Goal: Information Seeking & Learning: Learn about a topic

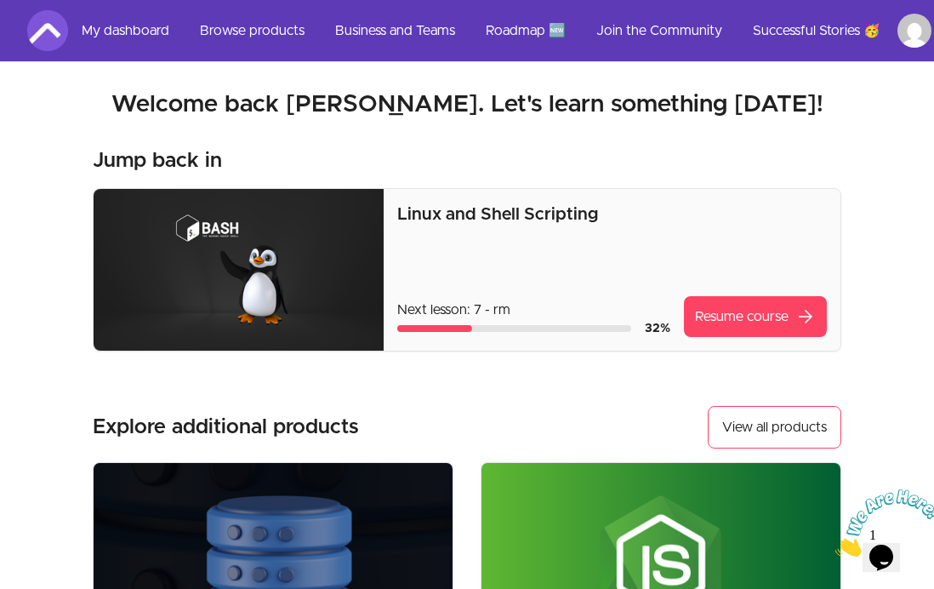
click at [766, 312] on link "Resume course arrow_forward" at bounding box center [755, 316] width 143 height 41
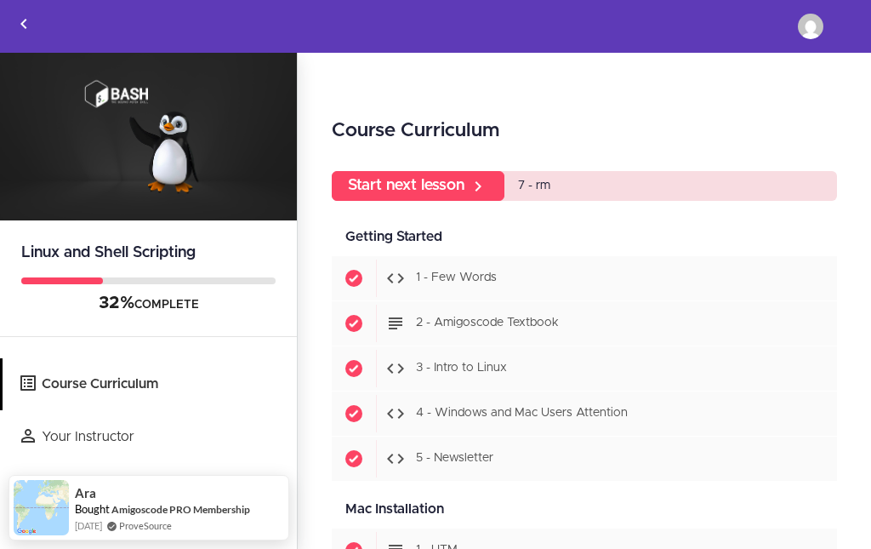
click at [814, 31] on img at bounding box center [811, 27] width 26 height 26
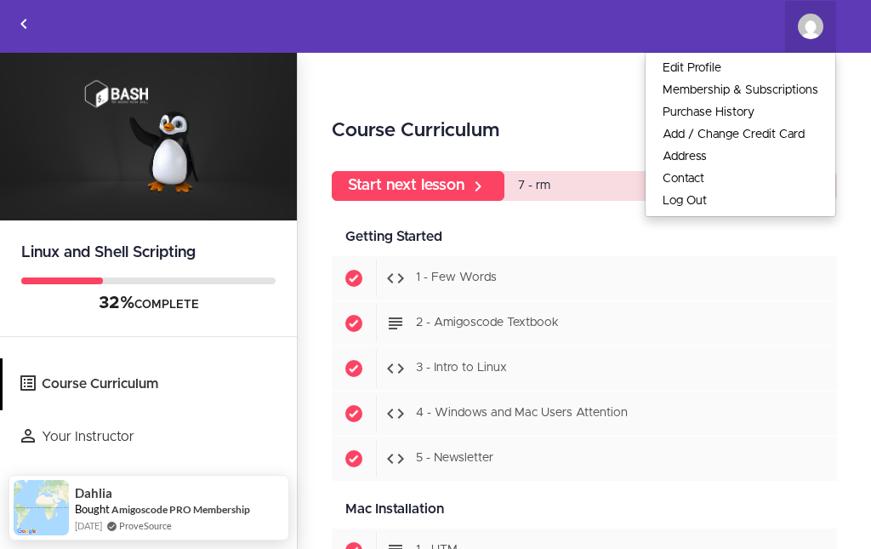
click at [31, 15] on icon "Back to courses" at bounding box center [24, 24] width 20 height 20
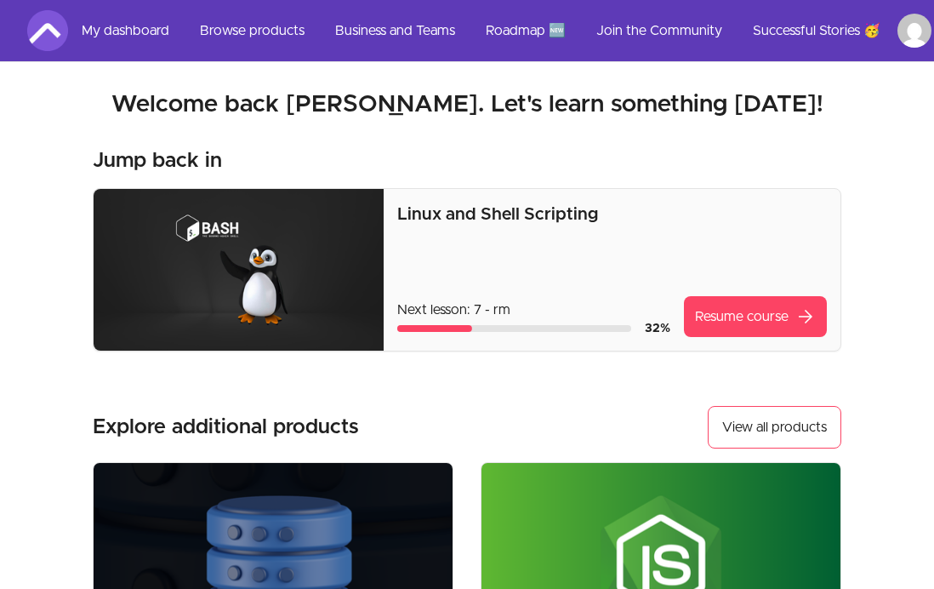
click at [101, 23] on link "My dashboard" at bounding box center [125, 30] width 115 height 41
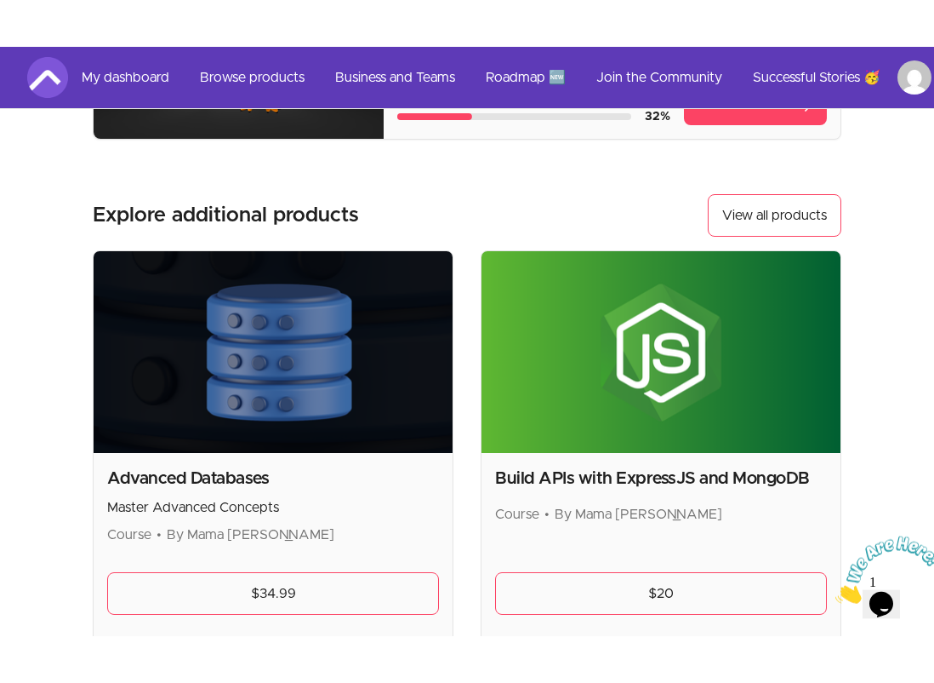
scroll to position [271, 0]
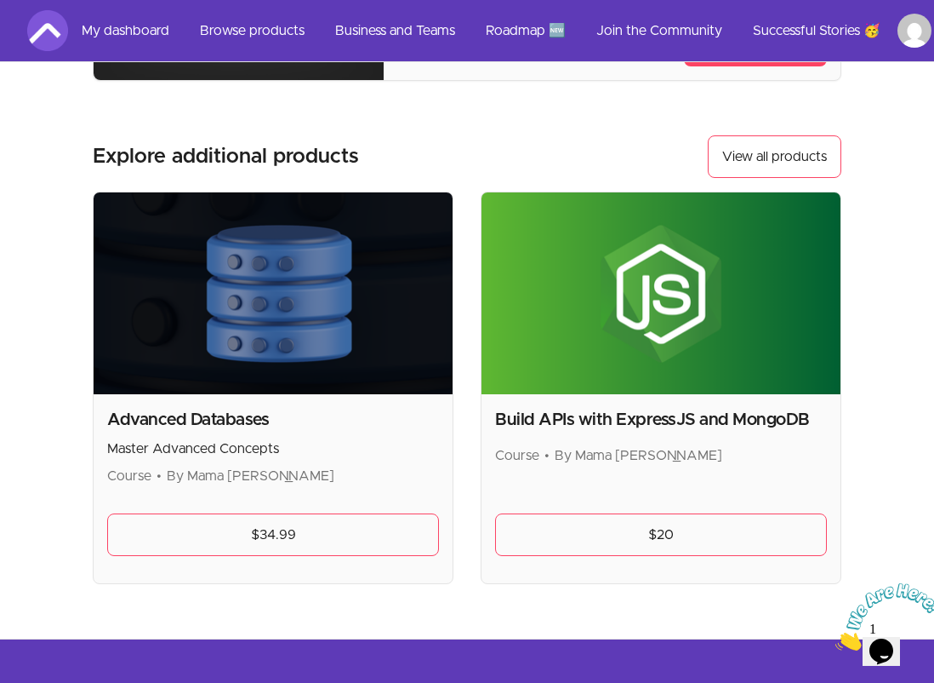
click at [767, 147] on button "View all products" at bounding box center [775, 156] width 134 height 43
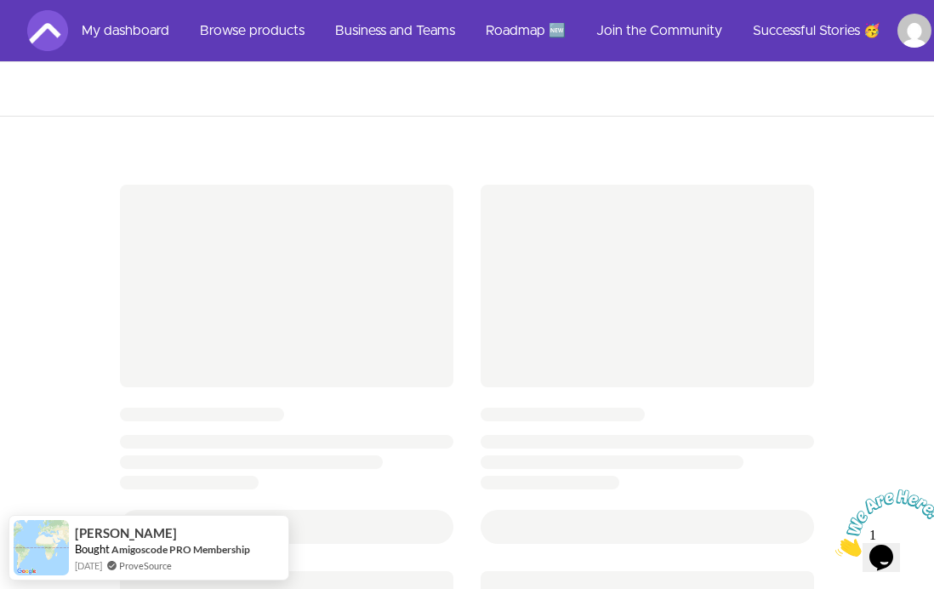
click at [836, 545] on icon "Close" at bounding box center [836, 552] width 0 height 14
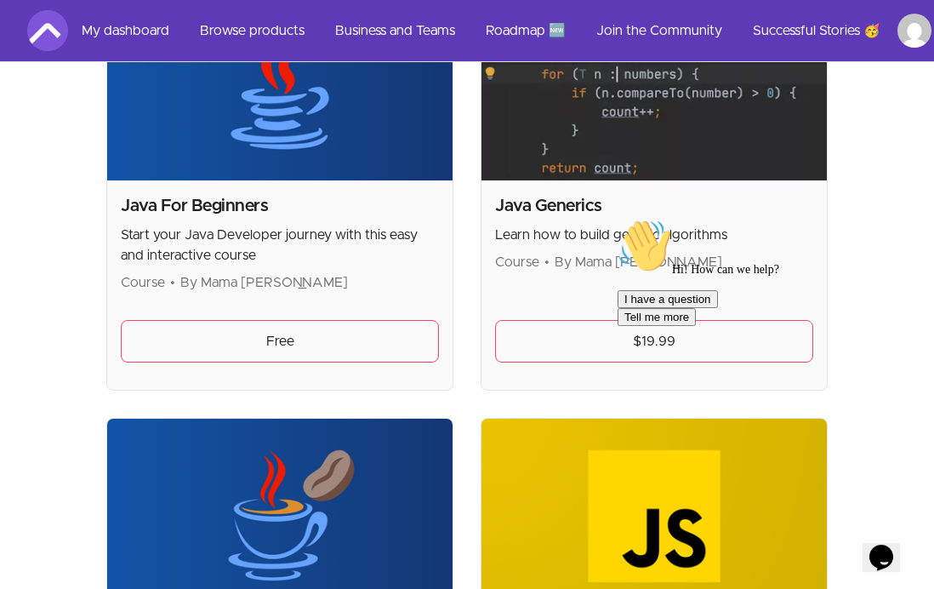
scroll to position [2601, 0]
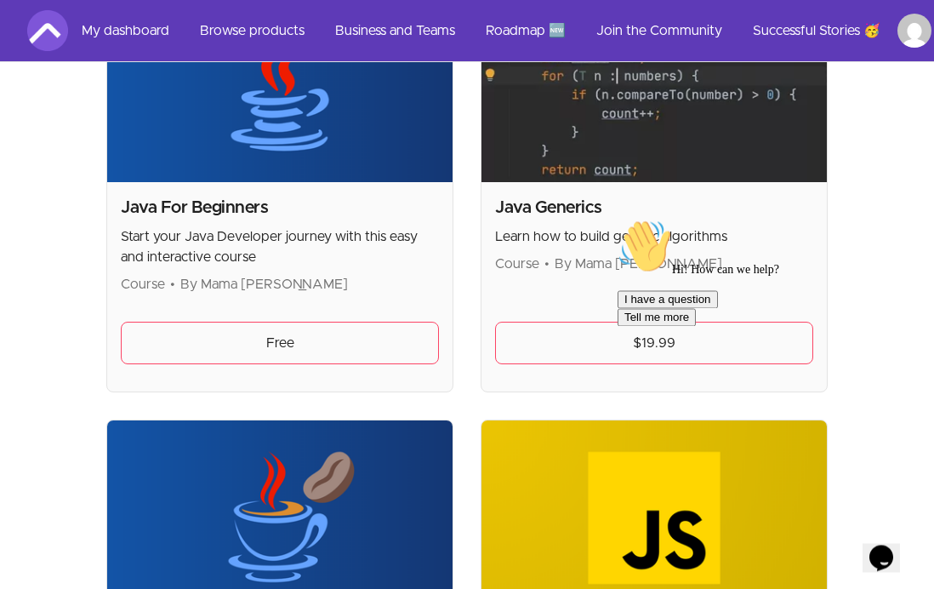
click at [159, 322] on link "Free" at bounding box center [280, 343] width 318 height 43
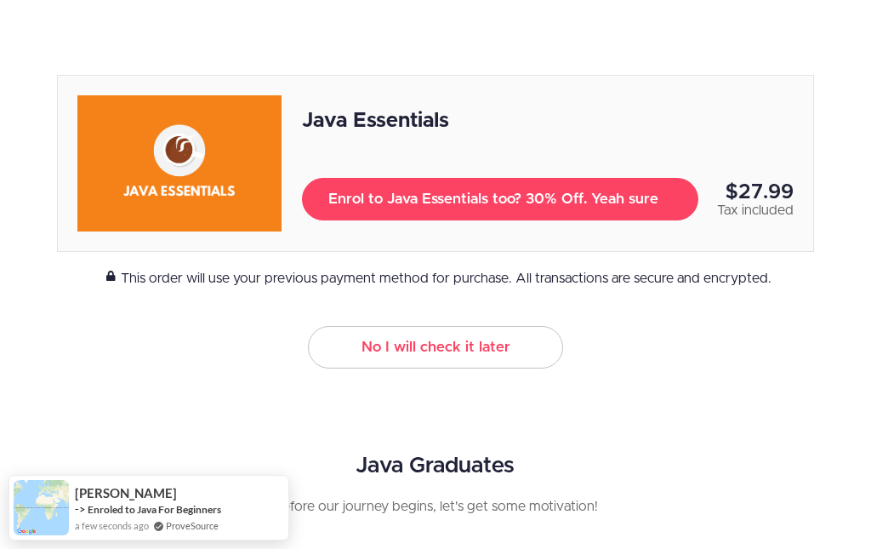
click at [363, 341] on link "No I will check it later" at bounding box center [435, 347] width 255 height 43
